Goal: Book appointment/travel/reservation

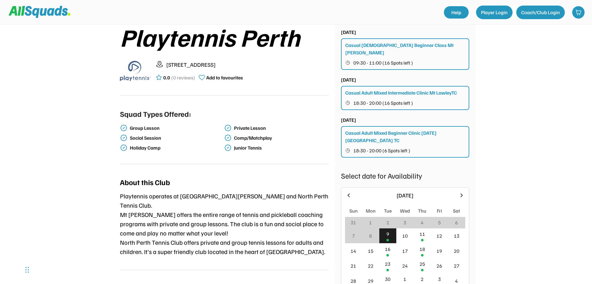
scroll to position [155, 0]
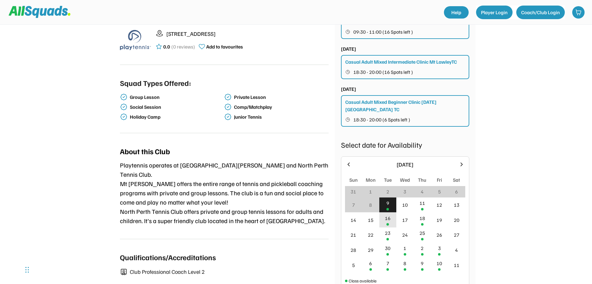
click at [386, 215] on div "16" at bounding box center [388, 218] width 6 height 7
click at [421, 213] on div "18" at bounding box center [422, 220] width 17 height 15
click at [387, 215] on div "16" at bounding box center [388, 218] width 6 height 7
click at [385, 213] on div "16" at bounding box center [388, 220] width 17 height 15
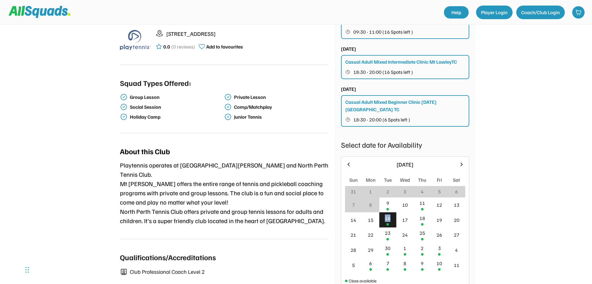
click at [387, 215] on div "16" at bounding box center [388, 218] width 6 height 7
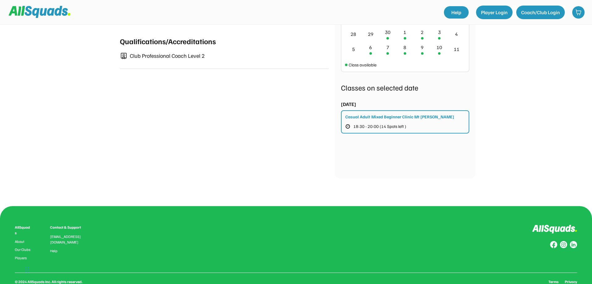
scroll to position [309, 0]
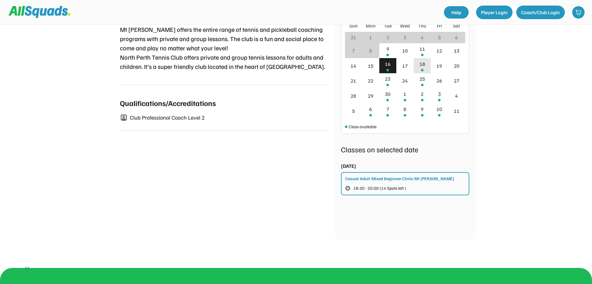
click at [422, 60] on div "18" at bounding box center [423, 63] width 6 height 7
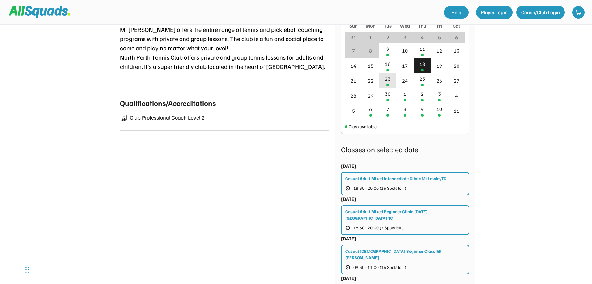
click at [390, 75] on div "23" at bounding box center [388, 78] width 6 height 7
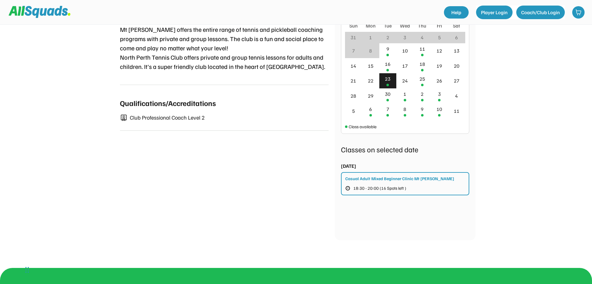
scroll to position [278, 0]
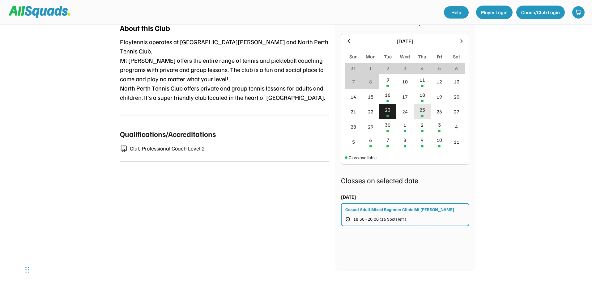
click at [425, 106] on div "25" at bounding box center [423, 109] width 6 height 7
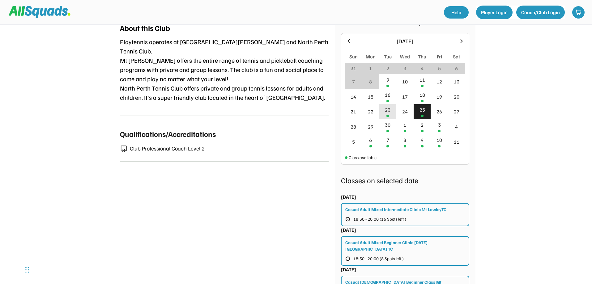
click at [383, 104] on div "23" at bounding box center [388, 111] width 17 height 15
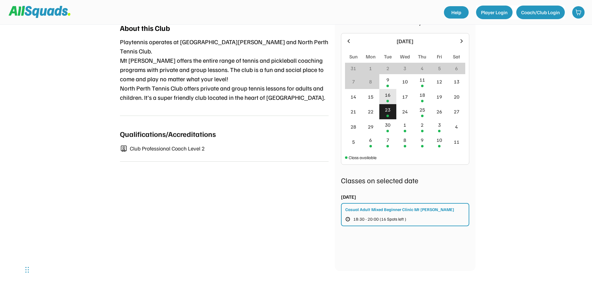
click at [389, 91] on div "16" at bounding box center [388, 94] width 6 height 7
click at [389, 106] on div "23" at bounding box center [388, 109] width 6 height 7
click at [421, 106] on div "25" at bounding box center [423, 109] width 6 height 7
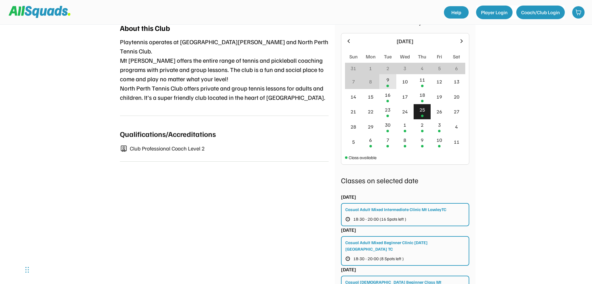
click at [389, 74] on div "9" at bounding box center [388, 81] width 17 height 15
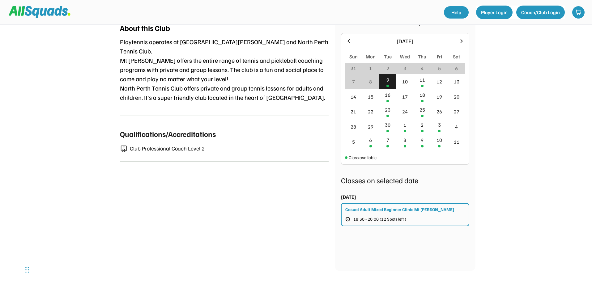
scroll to position [247, 0]
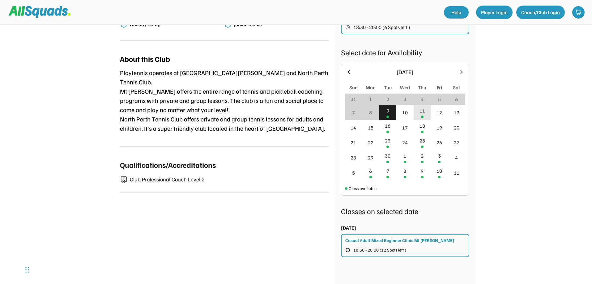
click at [423, 105] on div "11" at bounding box center [422, 112] width 17 height 15
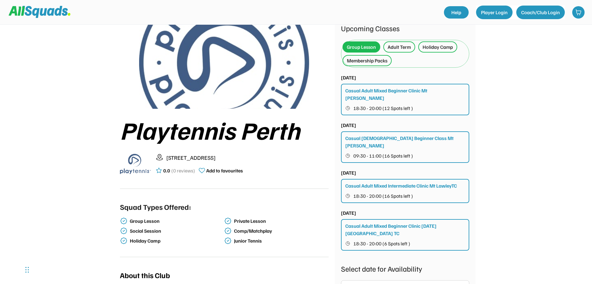
scroll to position [0, 0]
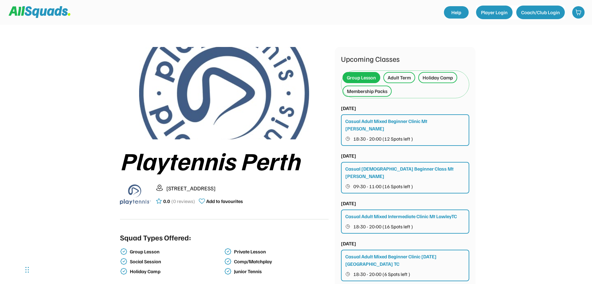
click at [455, 80] on div "Holiday Camp" at bounding box center [438, 77] width 39 height 11
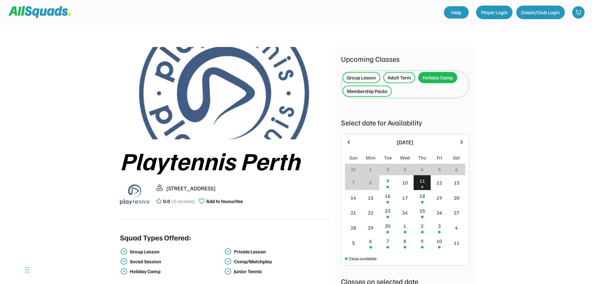
click at [357, 74] on div "Group Lesson" at bounding box center [361, 77] width 29 height 7
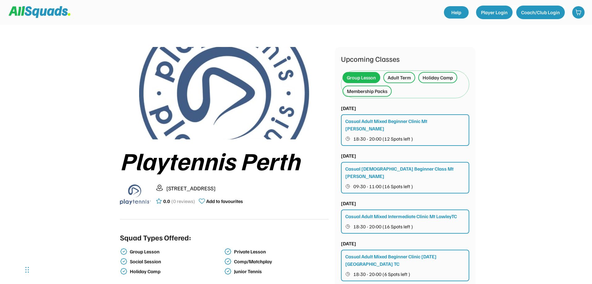
click at [33, 11] on img at bounding box center [40, 12] width 62 height 12
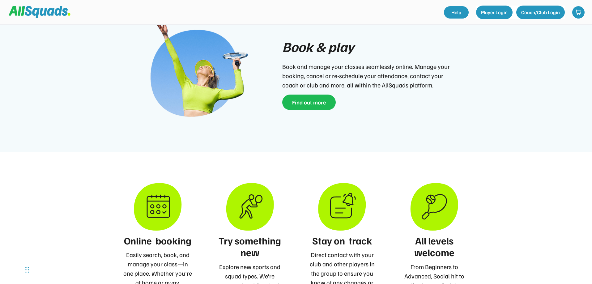
scroll to position [402, 0]
